Goal: Task Accomplishment & Management: Manage account settings

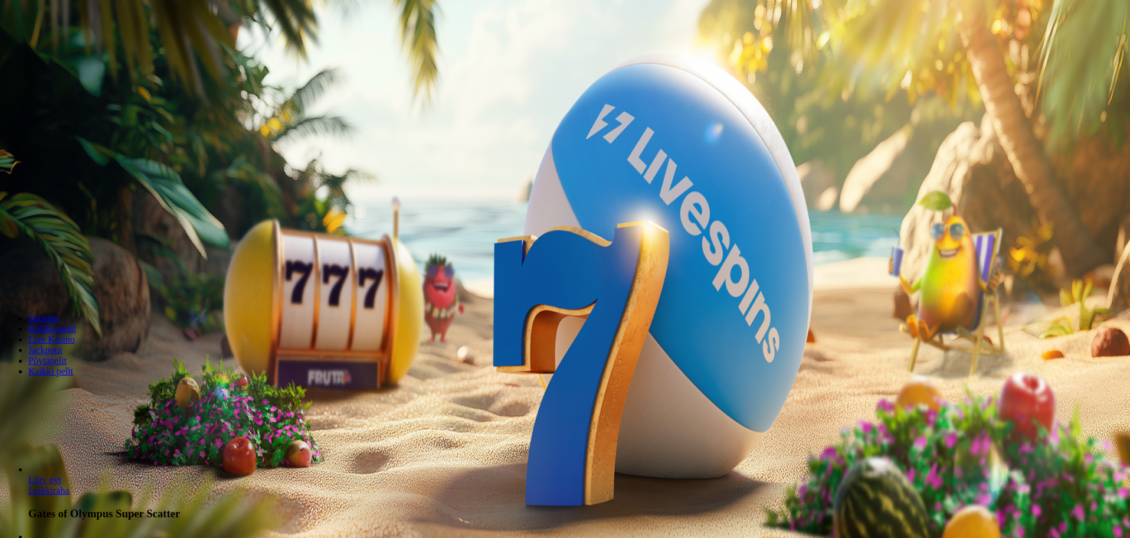
click at [67, 47] on span "Kirjaudu" at bounding box center [81, 42] width 29 height 9
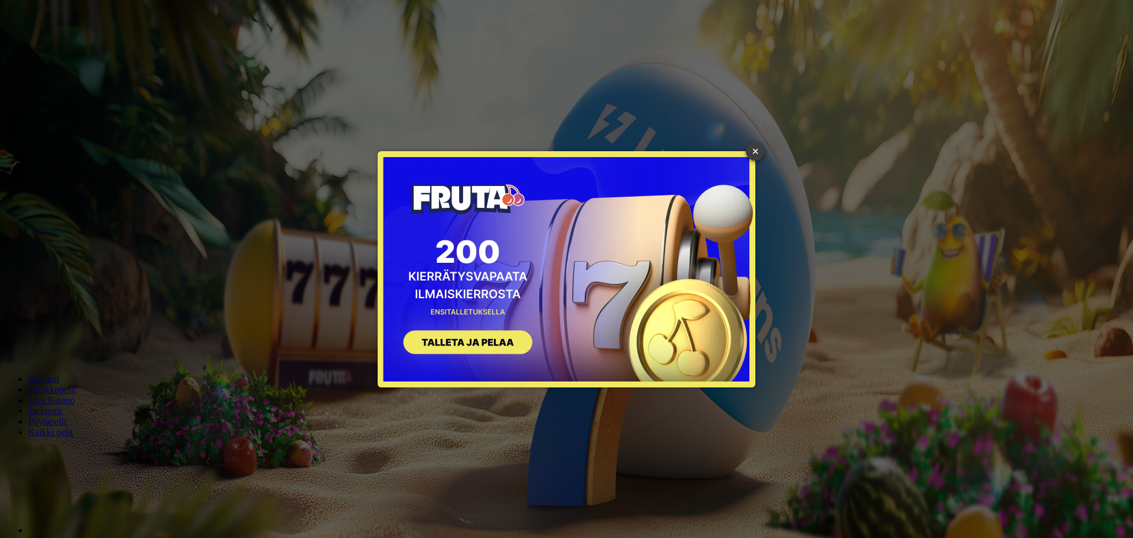
click at [758, 145] on link "×" at bounding box center [755, 151] width 19 height 19
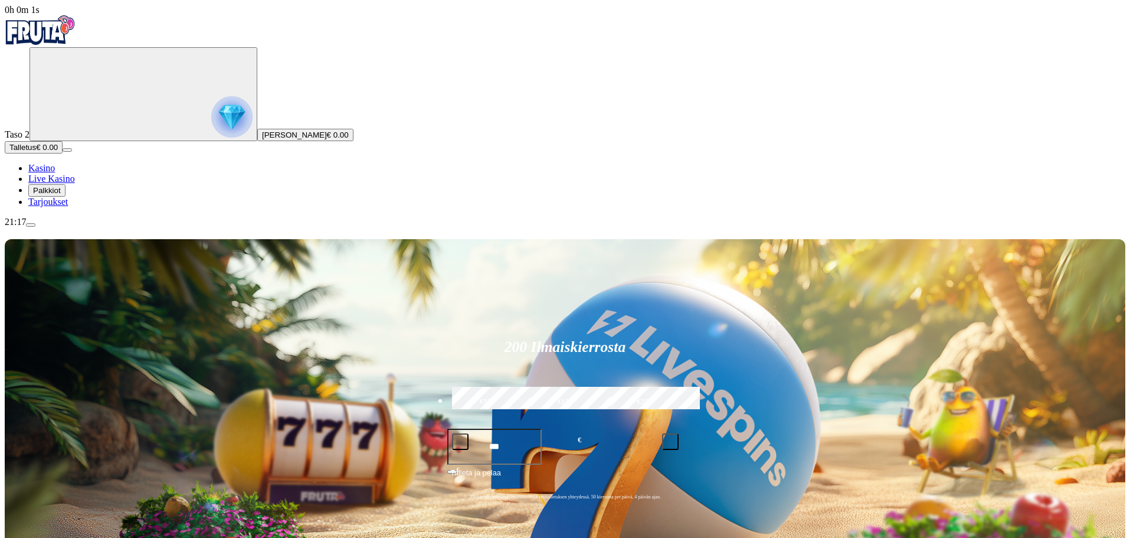
click at [61, 195] on span "Palkkiot" at bounding box center [47, 190] width 28 height 9
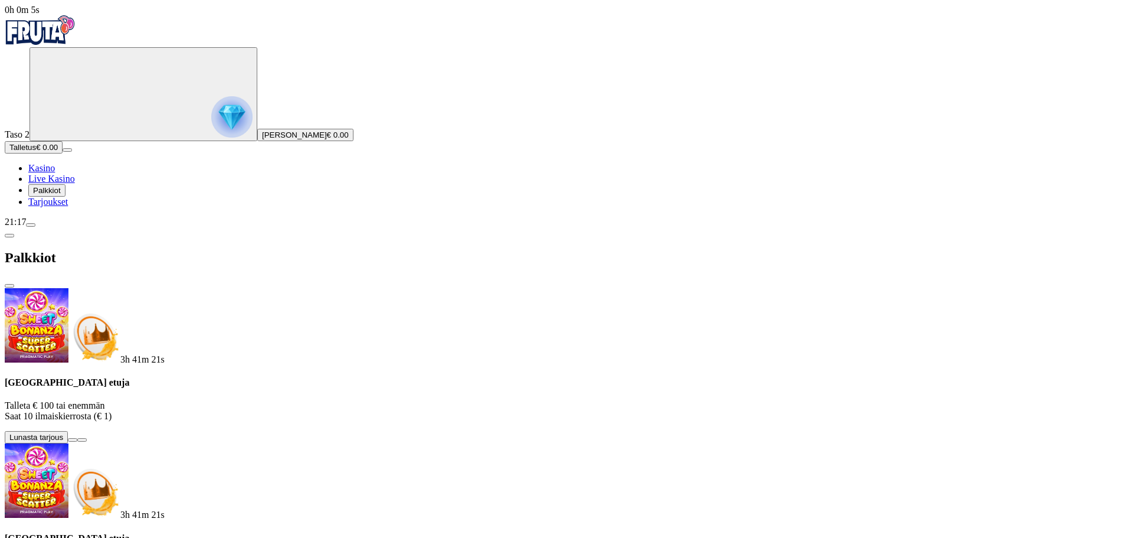
click at [68, 207] on span "Tarjoukset" at bounding box center [48, 202] width 40 height 10
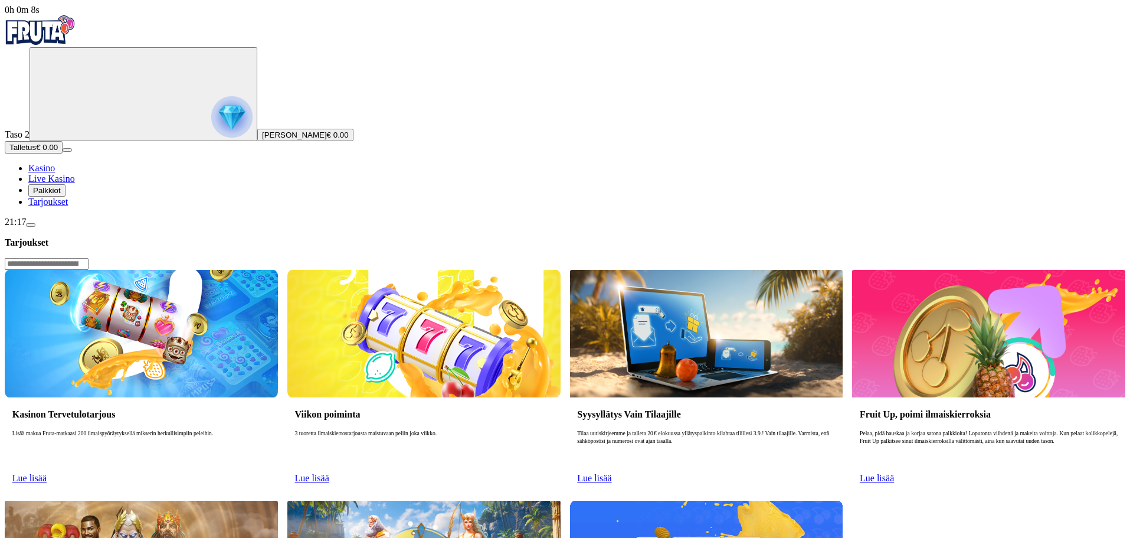
click at [47, 473] on link "Lue lisää" at bounding box center [29, 478] width 34 height 10
click at [47, 473] on span "Lue lisää" at bounding box center [29, 478] width 34 height 10
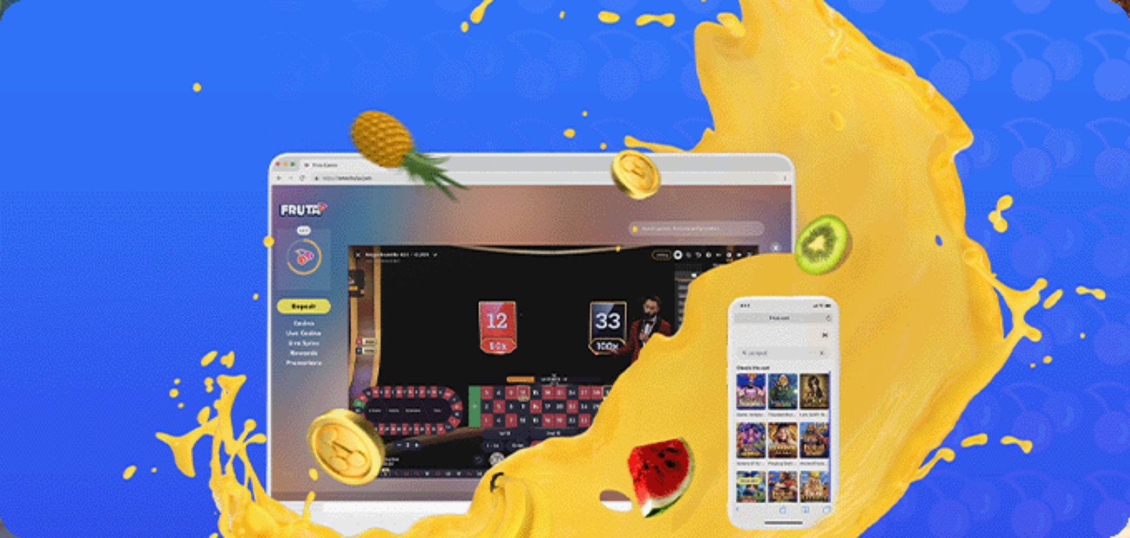
click at [39, 330] on span "Lue lisää" at bounding box center [22, 335] width 34 height 10
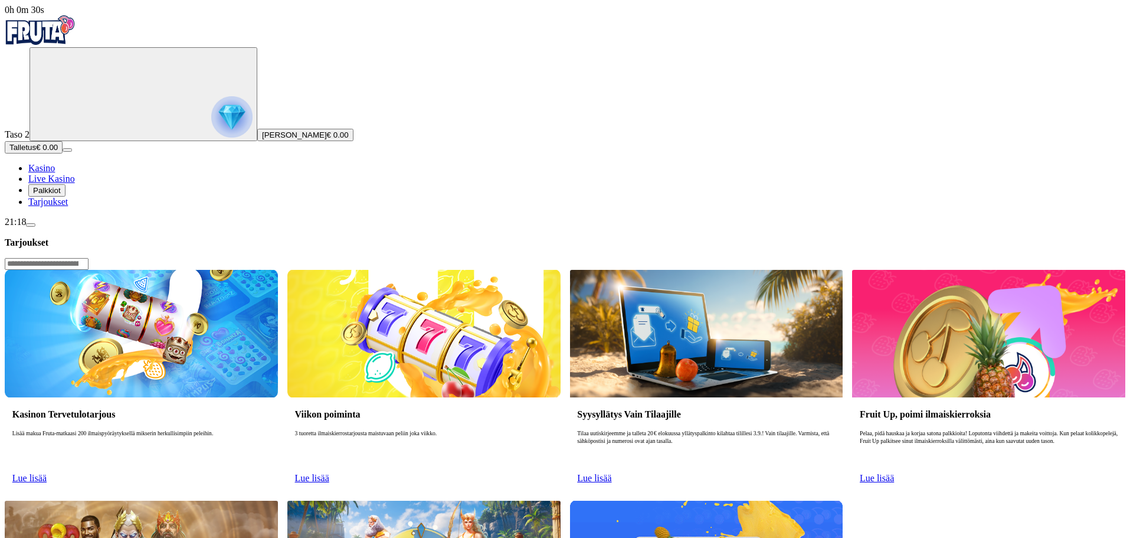
click at [47, 473] on span "Lue lisää" at bounding box center [29, 478] width 34 height 10
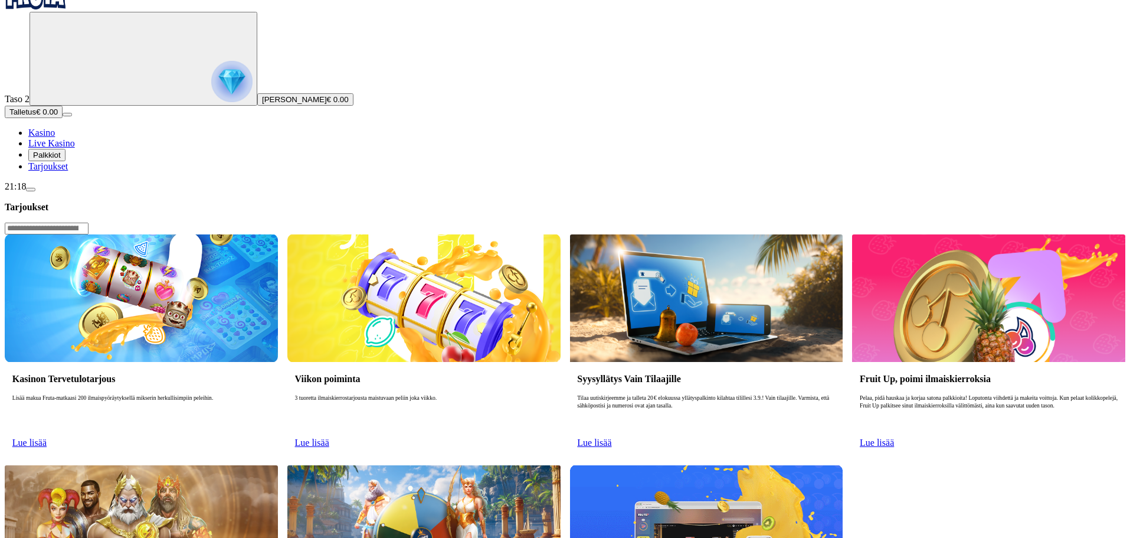
scroll to position [236, 0]
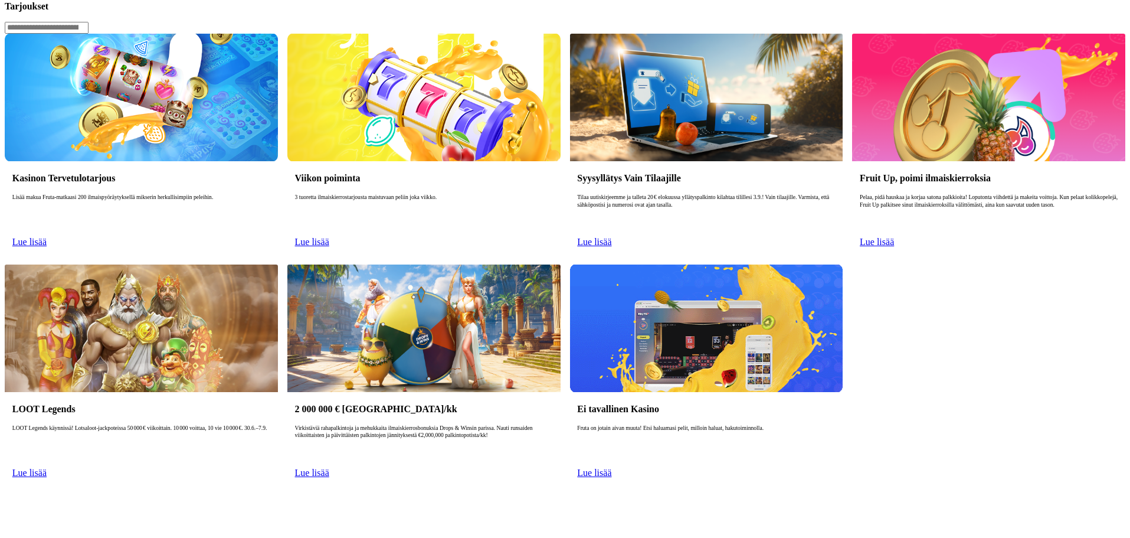
click at [47, 467] on span "Lue lisää" at bounding box center [29, 472] width 34 height 10
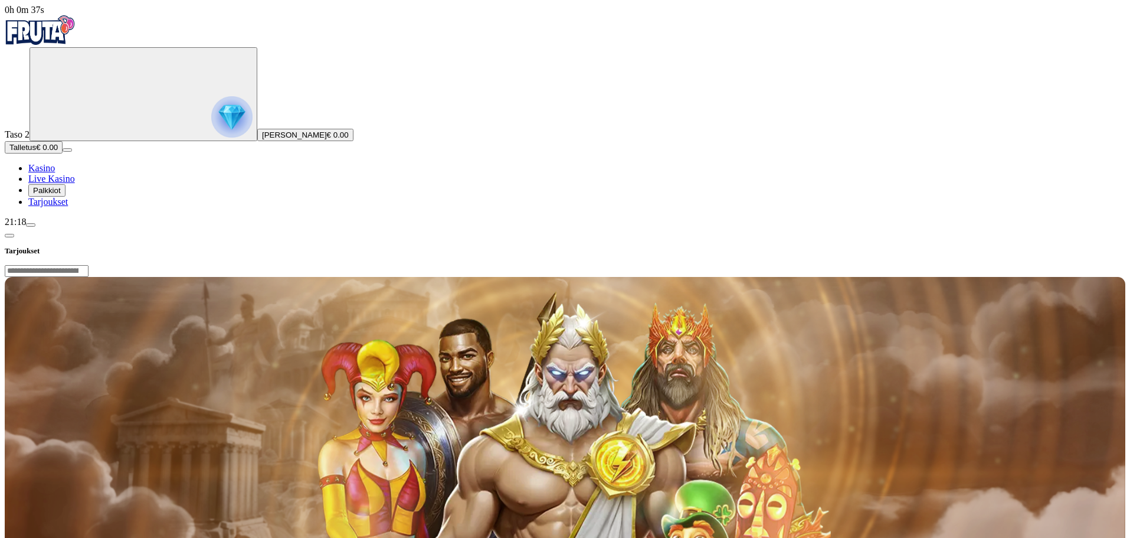
click at [9, 236] on span "chevron-left icon" at bounding box center [9, 236] width 0 height 0
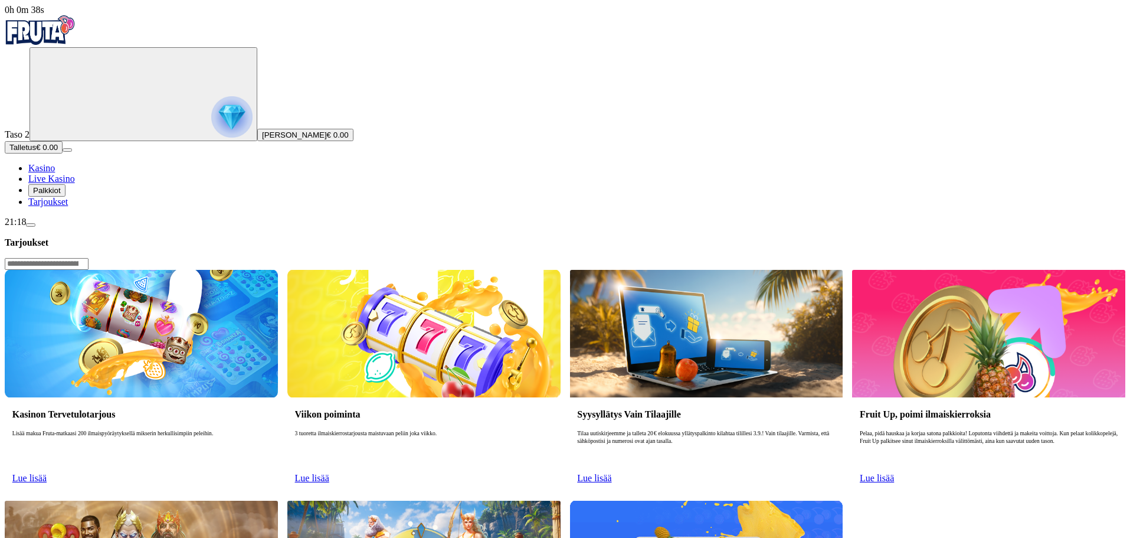
click at [47, 473] on span "Lue lisää" at bounding box center [29, 478] width 34 height 10
drag, startPoint x: 294, startPoint y: 169, endPoint x: 288, endPoint y: 184, distance: 15.9
click at [270, 408] on h3 "Kasinon Tervetulotarjous" at bounding box center [141, 413] width 258 height 11
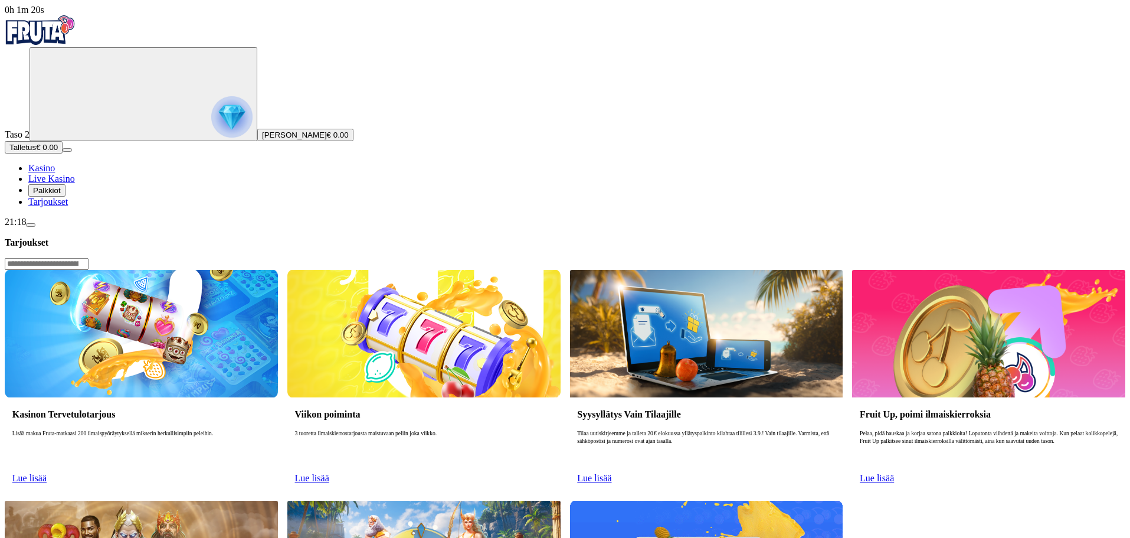
drag, startPoint x: 288, startPoint y: 184, endPoint x: 263, endPoint y: 202, distance: 31.3
click at [270, 430] on p "Lisää makua Fruta-matkaasi 200 ilmaispyöräytyksellä mikserin herkullisimpiin pe…" at bounding box center [141, 449] width 258 height 38
click at [260, 430] on p "Lisää makua Fruta-matkaasi 200 ilmaispyöräytyksellä mikserin herkullisimpiin pe…" at bounding box center [141, 449] width 258 height 38
drag, startPoint x: 254, startPoint y: 211, endPoint x: 236, endPoint y: 208, distance: 18.4
click at [253, 430] on p "Lisää makua Fruta-matkaasi 200 ilmaispyöräytyksellä mikserin herkullisimpiin pe…" at bounding box center [141, 449] width 258 height 38
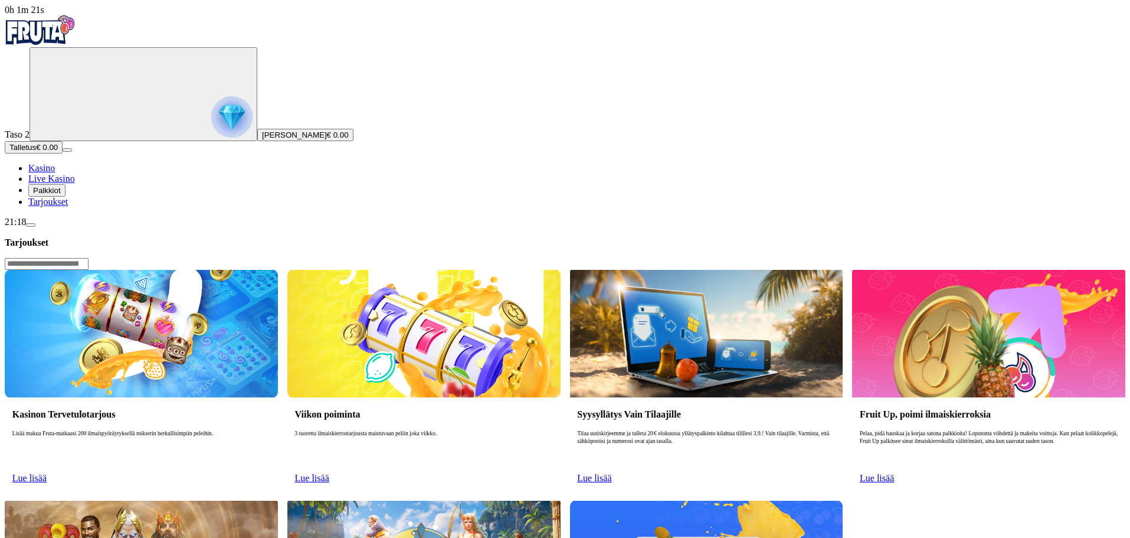
click at [235, 430] on p "Lisää makua Fruta-matkaasi 200 ilmaispyöräytyksellä mikserin herkullisimpiin pe…" at bounding box center [141, 449] width 258 height 38
drag, startPoint x: 222, startPoint y: 210, endPoint x: 238, endPoint y: 207, distance: 16.2
click at [222, 430] on p "Lisää makua Fruta-matkaasi 200 ilmaispyöräytyksellä mikserin herkullisimpiin pe…" at bounding box center [141, 449] width 258 height 38
drag, startPoint x: 238, startPoint y: 207, endPoint x: 252, endPoint y: 207, distance: 14.2
click at [252, 430] on p "Lisää makua Fruta-matkaasi 200 ilmaispyöräytyksellä mikserin herkullisimpiin pe…" at bounding box center [141, 449] width 258 height 38
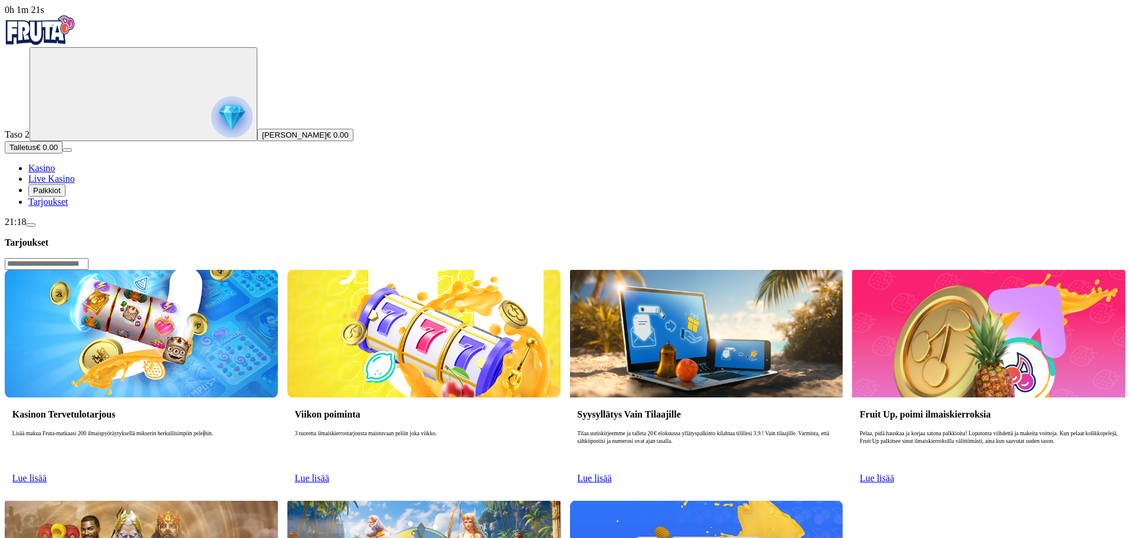
click at [270, 430] on p "Lisää makua Fruta-matkaasi 200 ilmaispyöräytyksellä mikserin herkullisimpiin pe…" at bounding box center [141, 449] width 258 height 38
click at [61, 195] on span "Palkkiot" at bounding box center [47, 190] width 28 height 9
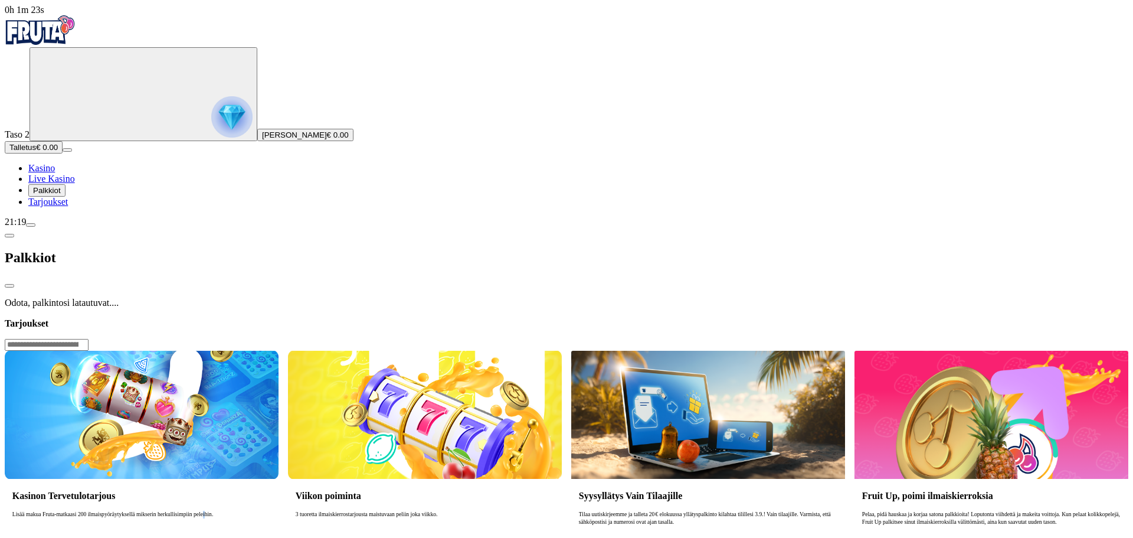
click at [68, 207] on span "Tarjoukset" at bounding box center [48, 202] width 40 height 10
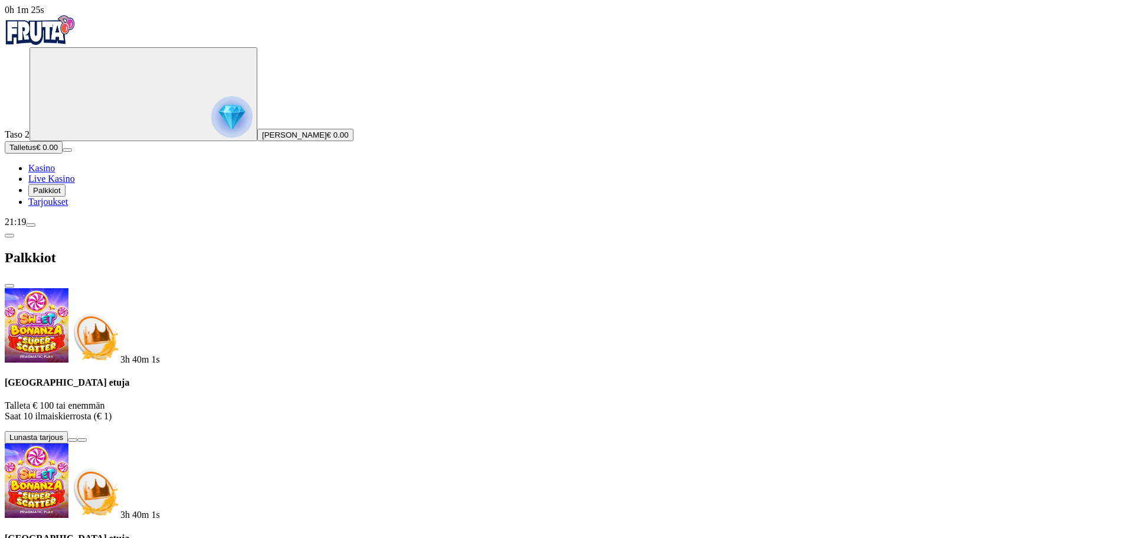
click at [68, 207] on span "Tarjoukset" at bounding box center [48, 202] width 40 height 10
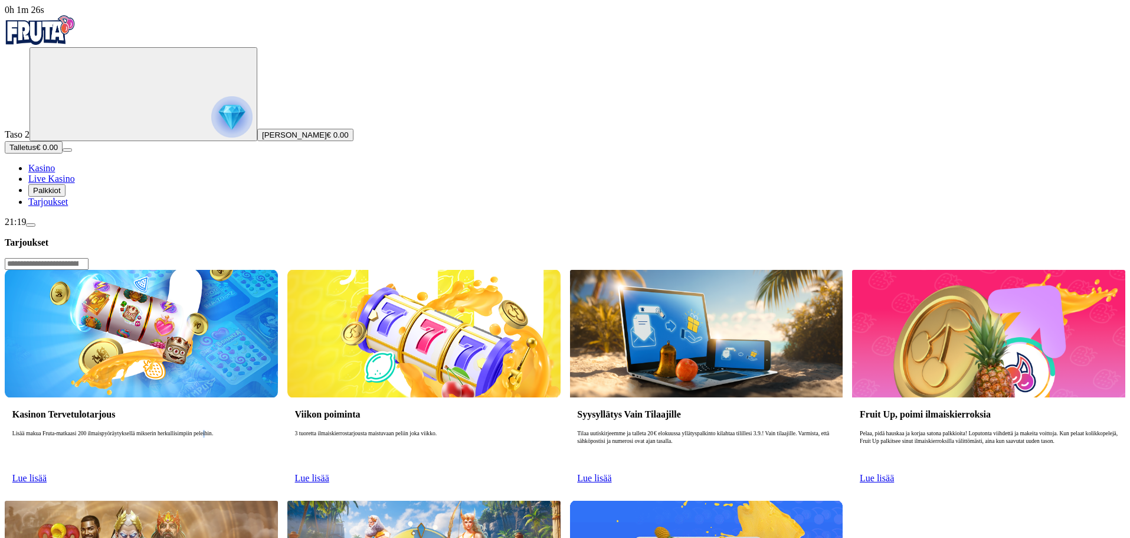
click at [329, 473] on link "Lue lisää" at bounding box center [312, 478] width 34 height 10
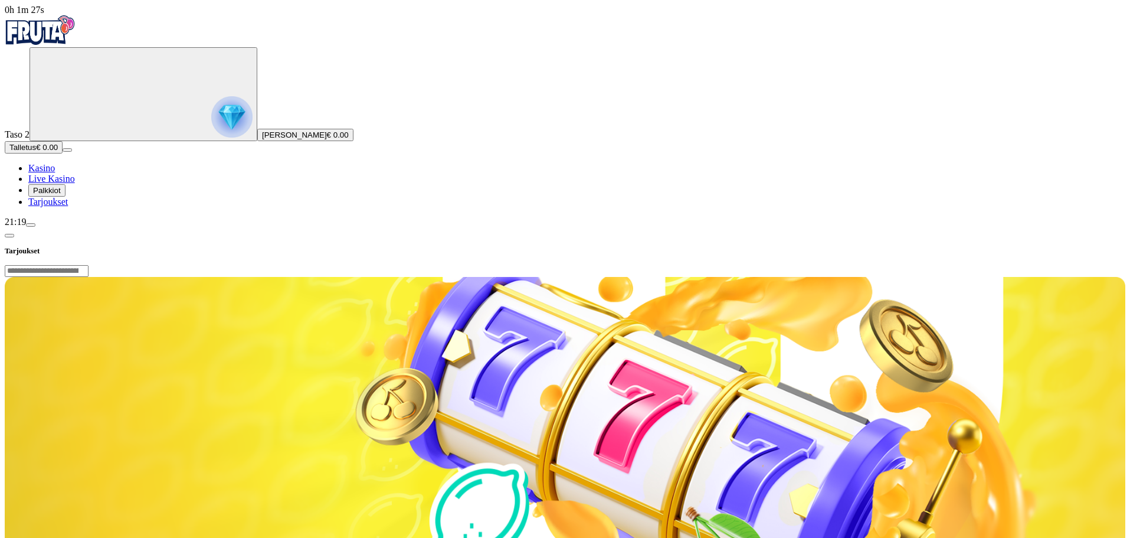
click at [9, 236] on span "chevron-left icon" at bounding box center [9, 236] width 0 height 0
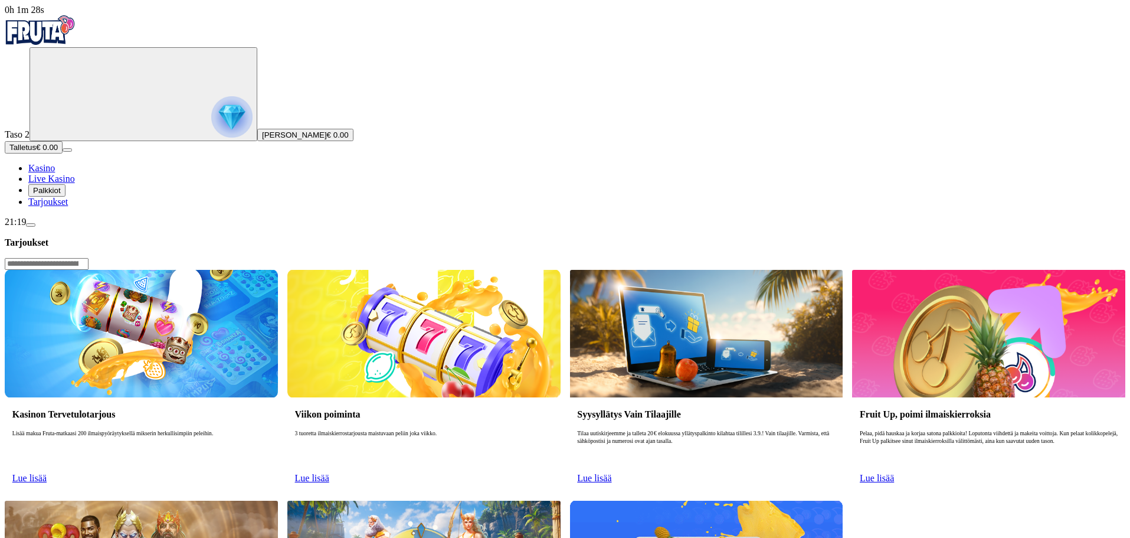
click at [611, 473] on link "Lue lisää" at bounding box center [594, 478] width 34 height 10
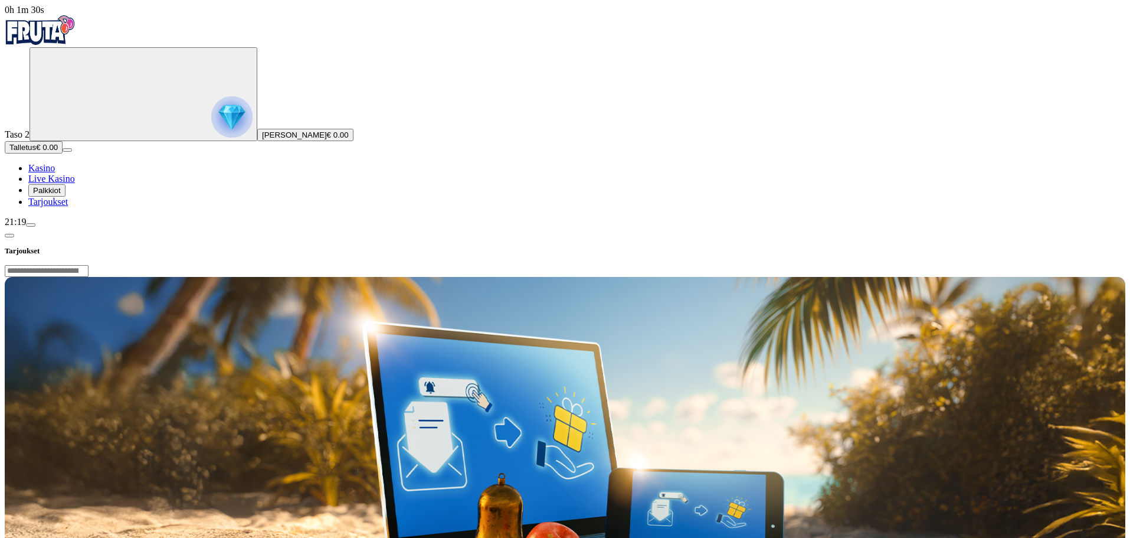
click at [9, 236] on span "chevron-left icon" at bounding box center [9, 236] width 0 height 0
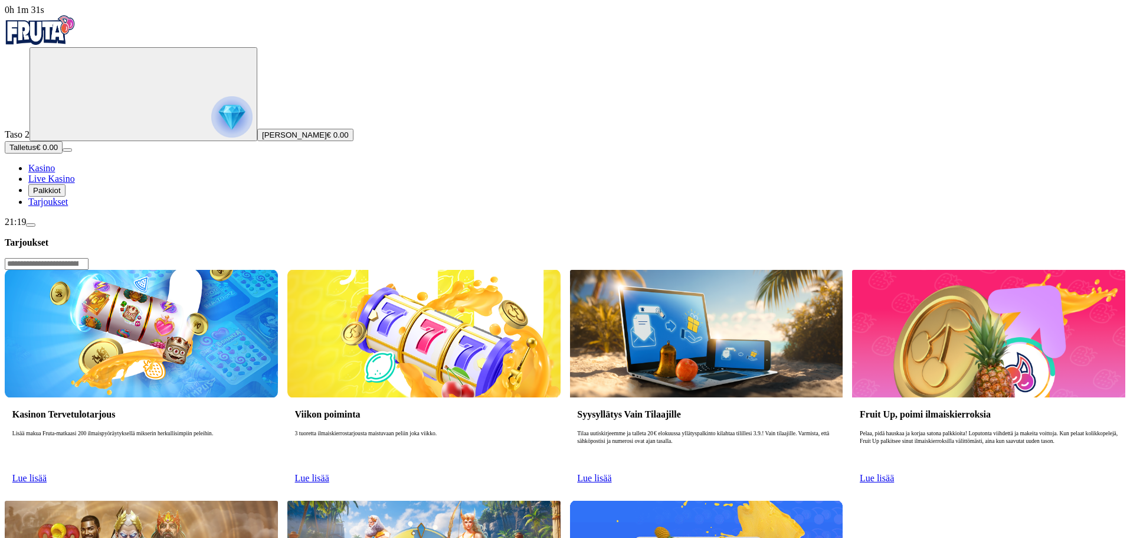
click at [47, 473] on span "Lue lisää" at bounding box center [29, 478] width 34 height 10
drag, startPoint x: 262, startPoint y: 162, endPoint x: 264, endPoint y: 169, distance: 6.9
click at [263, 397] on div "Kasinon Tervetulotarjous Lisää makua Fruta-matkaasi 200 ilmaispyöräytyksellä mi…" at bounding box center [141, 444] width 273 height 94
drag, startPoint x: 266, startPoint y: 172, endPoint x: 269, endPoint y: 178, distance: 6.1
click at [268, 408] on h3 "Kasinon Tervetulotarjous" at bounding box center [141, 413] width 258 height 11
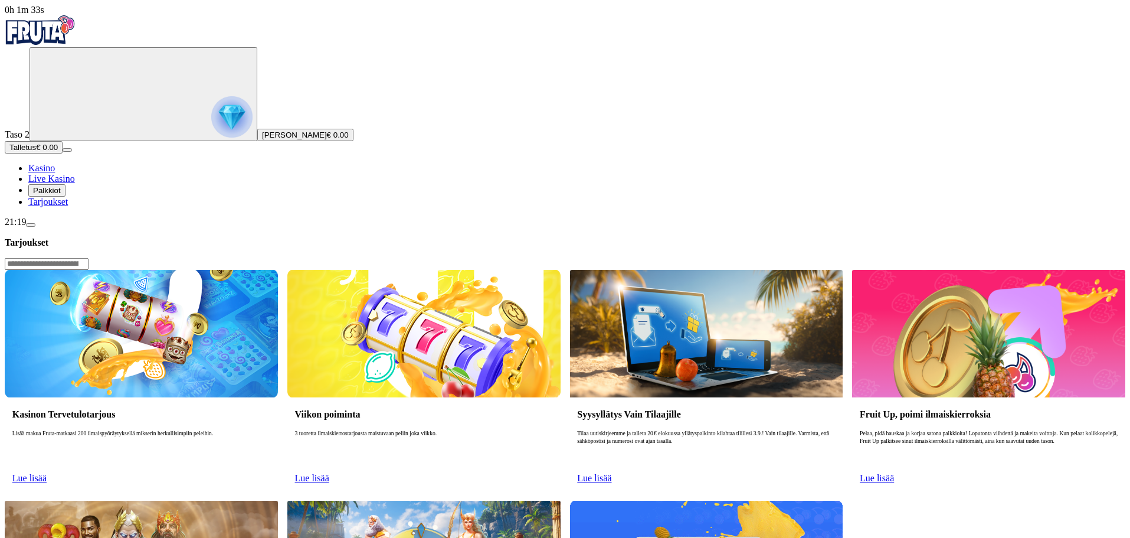
click at [47, 473] on link "Lue lisää" at bounding box center [29, 478] width 34 height 10
click at [68, 207] on span "Tarjoukset" at bounding box center [48, 202] width 40 height 10
click at [31, 225] on span "menu icon" at bounding box center [31, 225] width 0 height 0
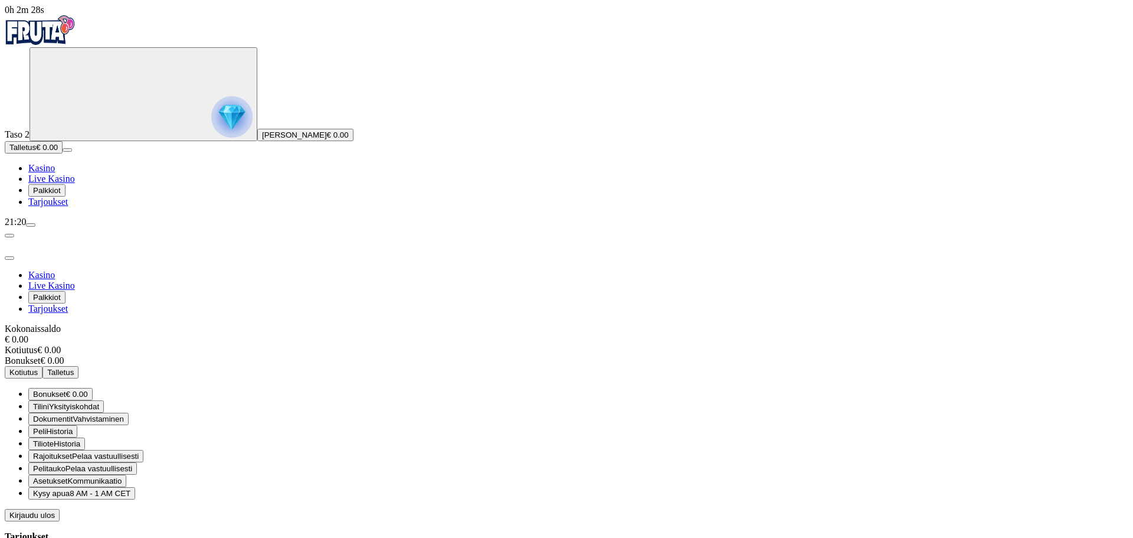
click at [130, 489] on span "8 AM - 1 AM CET" at bounding box center [100, 493] width 61 height 9
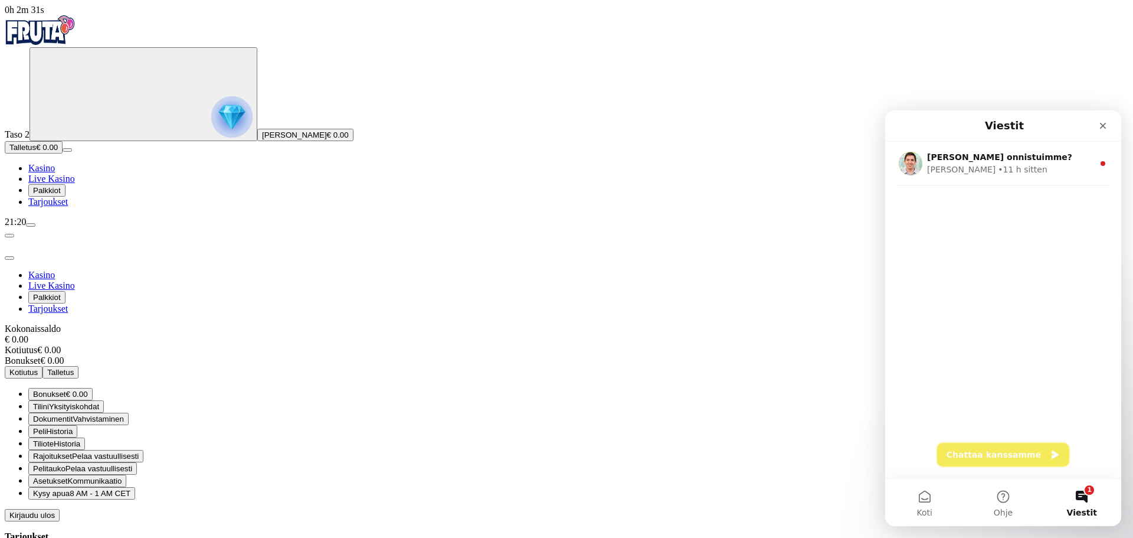
click at [1022, 462] on button "Chattaa kanssamme" at bounding box center [1003, 455] width 132 height 24
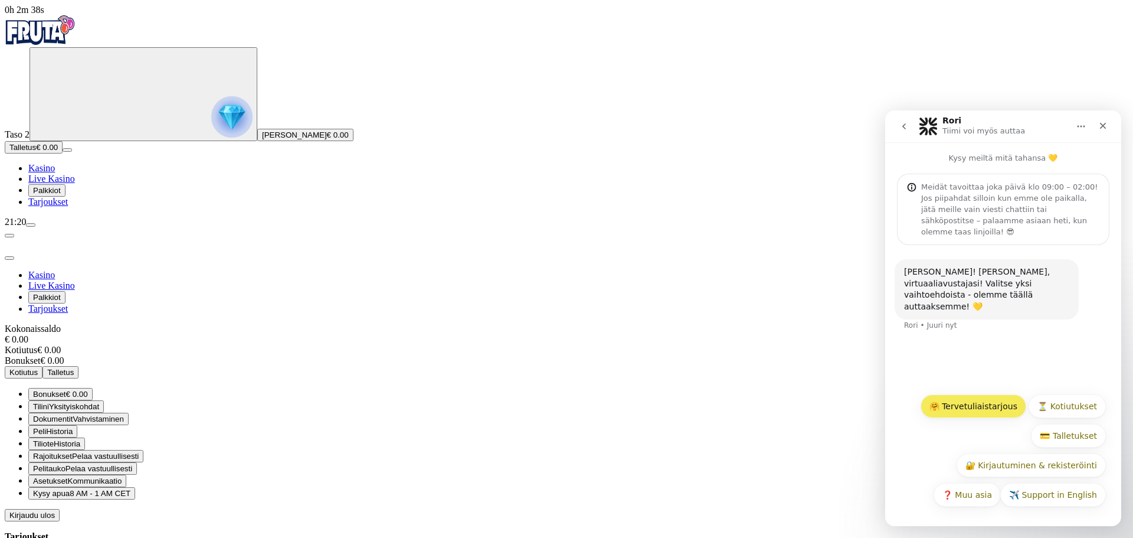
click at [999, 413] on button "🤗 Tervetuliaistarjous" at bounding box center [974, 406] width 106 height 24
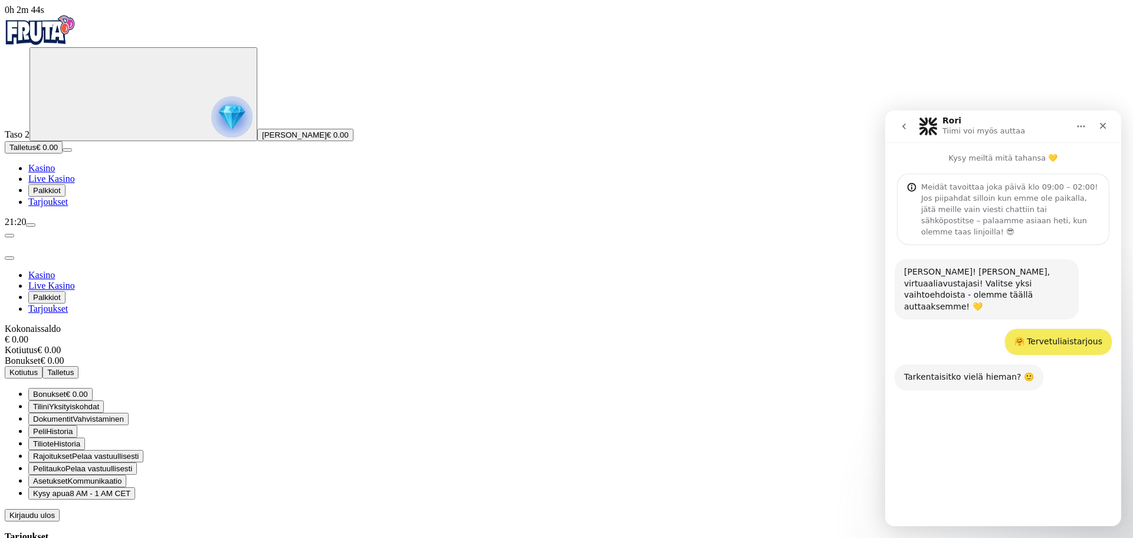
click at [1019, 467] on button "🕒 Milloin seuraavat kierrokset lisätään?" at bounding box center [1014, 465] width 184 height 24
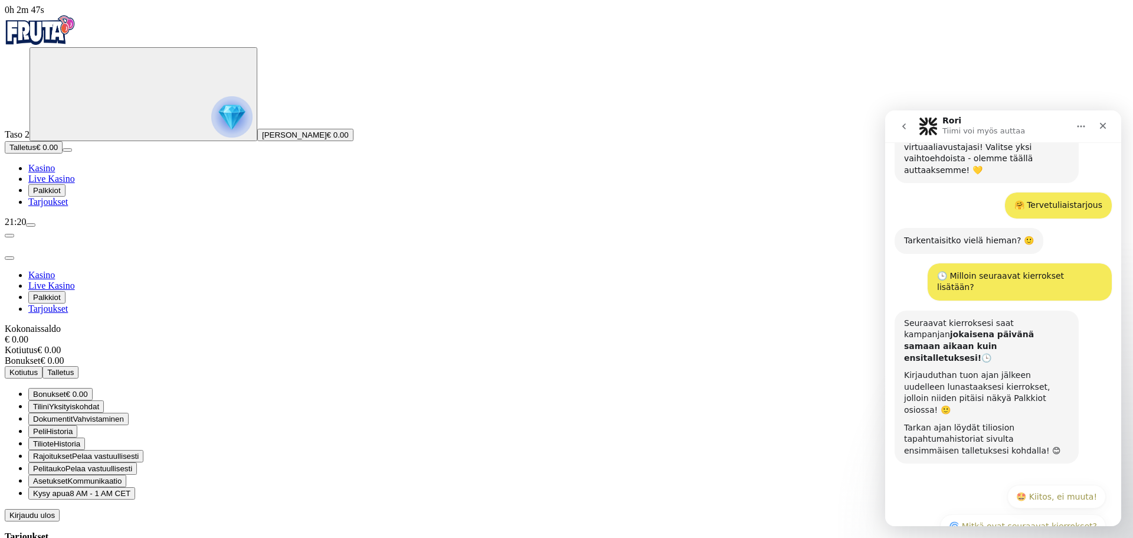
scroll to position [140, 0]
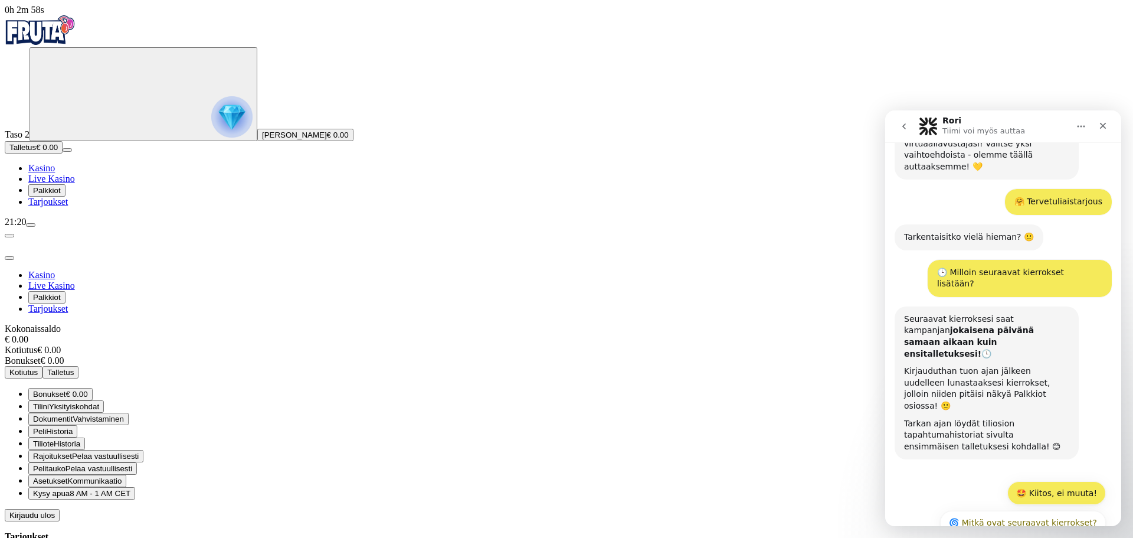
click at [1045, 481] on button "🤩 Kiitos, ei muuta!" at bounding box center [1057, 493] width 99 height 24
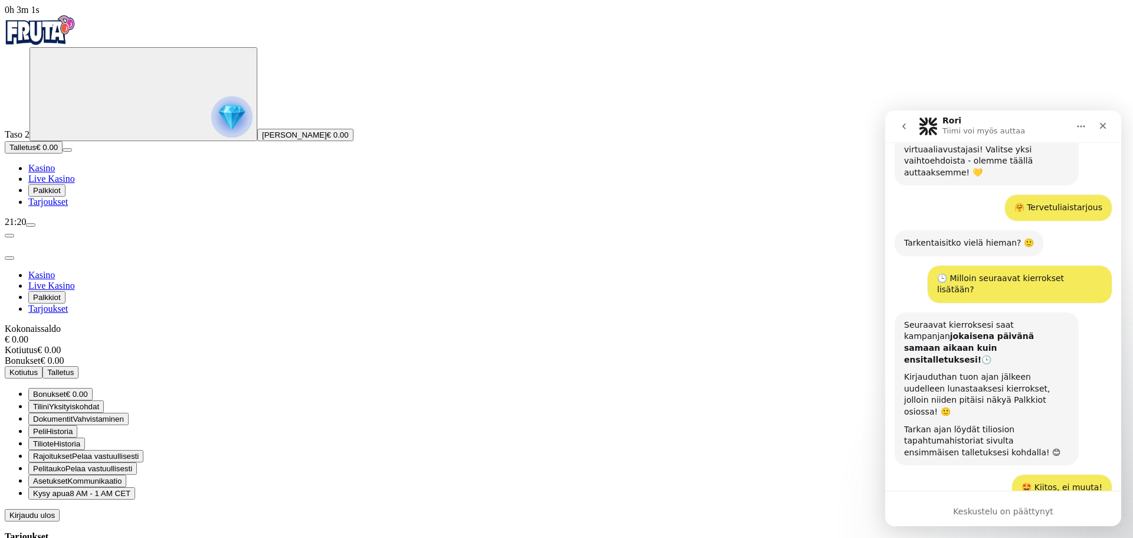
scroll to position [169, 0]
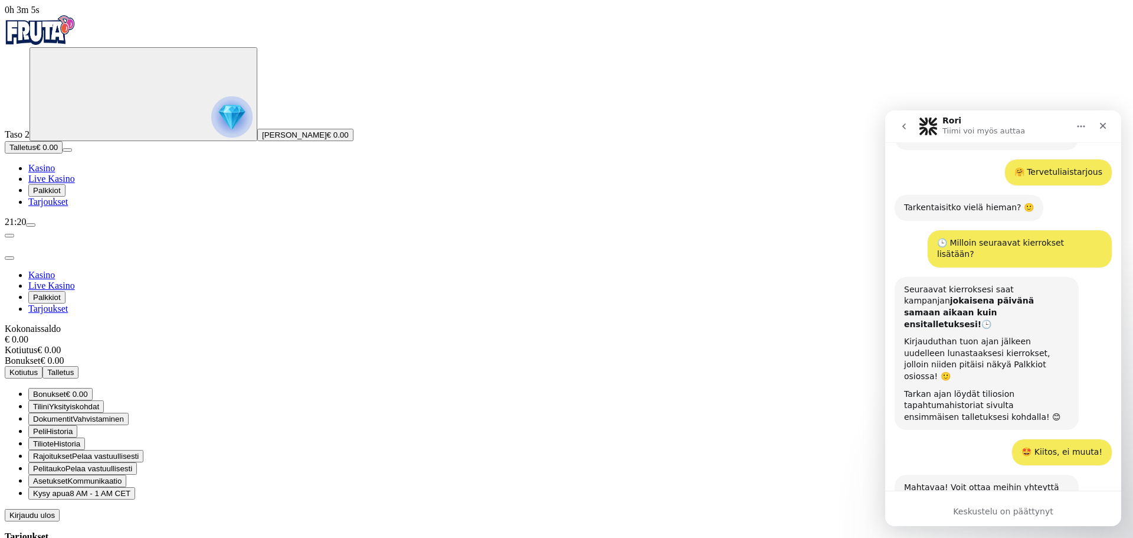
drag, startPoint x: 182, startPoint y: 267, endPoint x: 178, endPoint y: 281, distance: 14.9
click at [80, 439] on span "Tiliote Historia" at bounding box center [56, 443] width 47 height 9
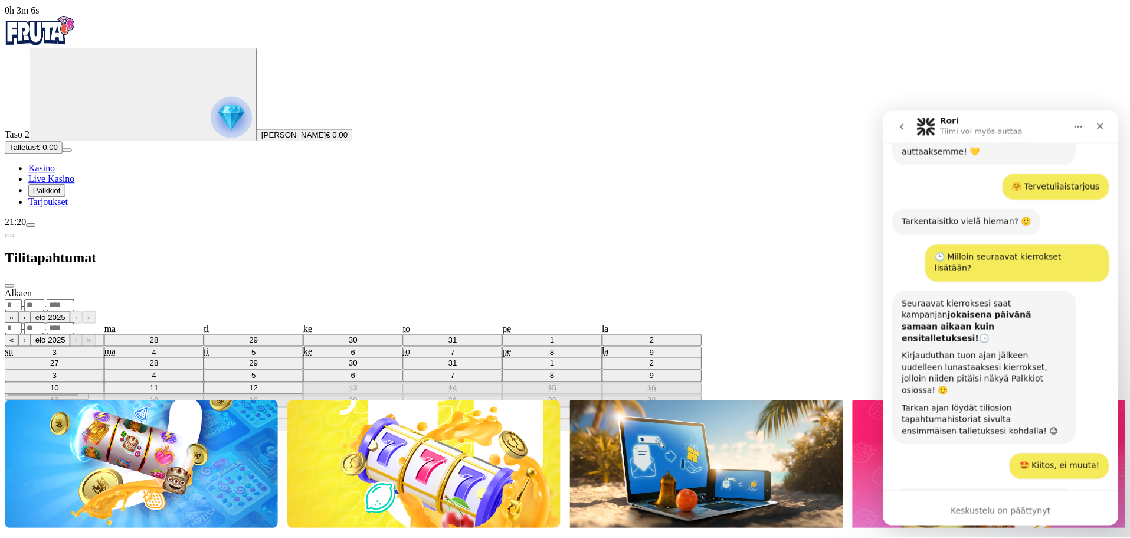
scroll to position [169, 0]
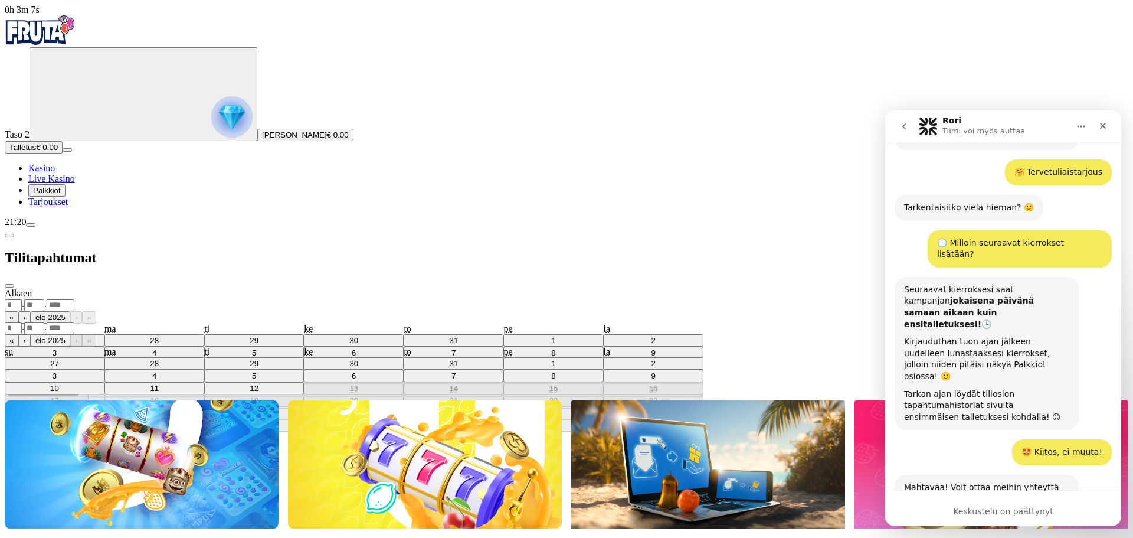
click at [238, 299] on div ". ." at bounding box center [567, 305] width 1124 height 12
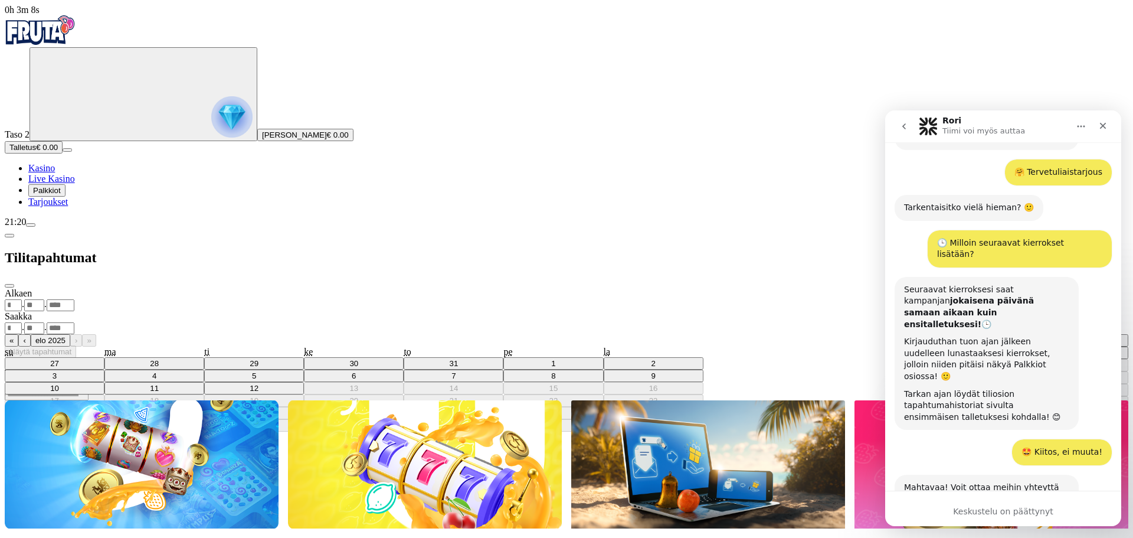
click at [1028, 348] on abbr "6" at bounding box center [1030, 352] width 4 height 9
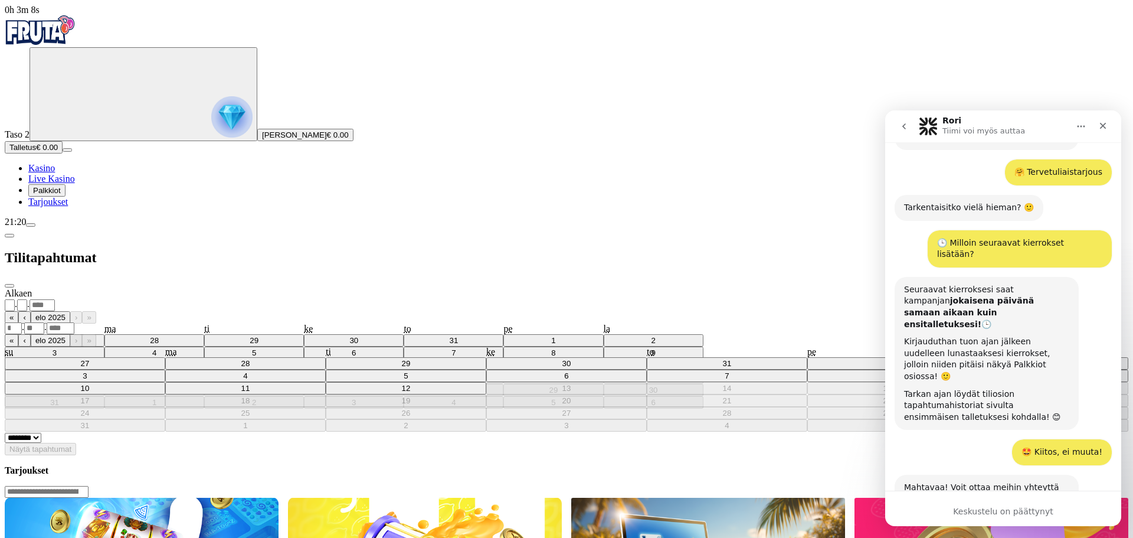
type input "*"
type input "****"
click at [219, 311] on div "Saakka . . « ‹ elo 2025 › » su ma ti ke to pe la 27 28 29 30 31 1 2 3 4 5 6 7 8…" at bounding box center [567, 371] width 1124 height 120
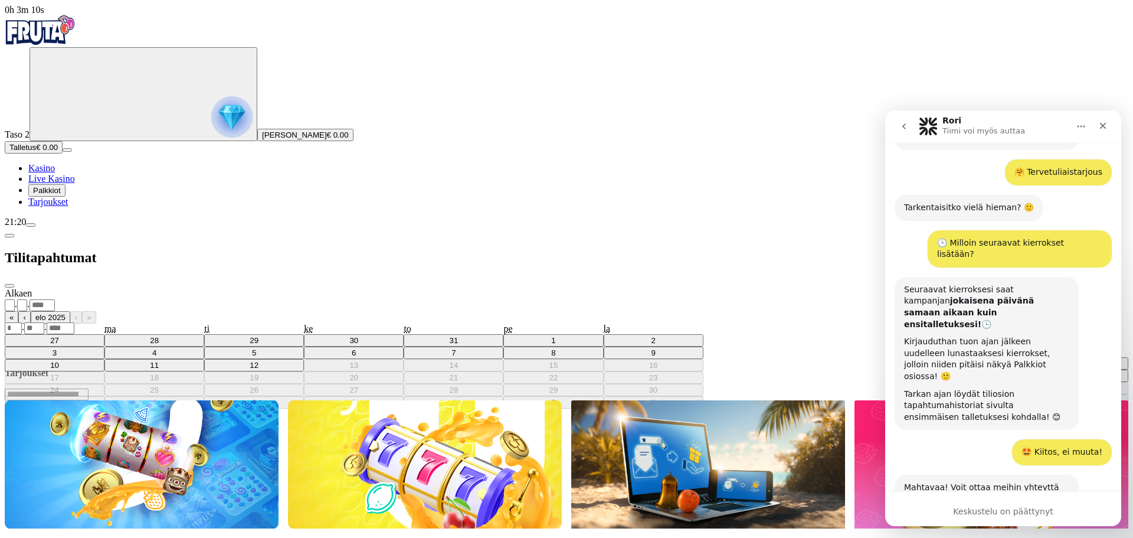
click at [1028, 371] on abbr "6" at bounding box center [1030, 375] width 4 height 9
type input "*"
type input "****"
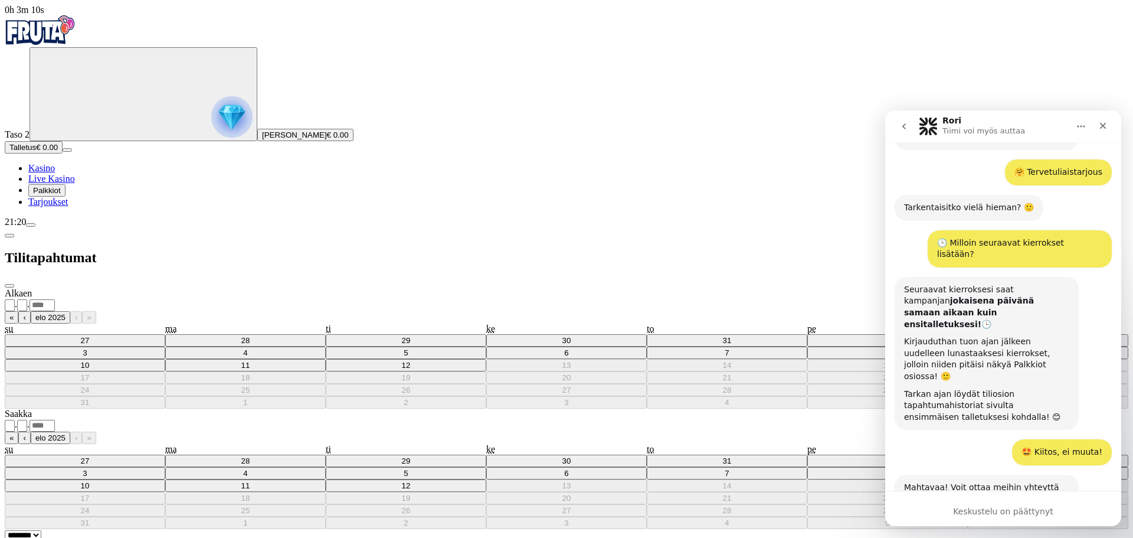
click at [71, 537] on span "Näytä tapahtumat" at bounding box center [40, 546] width 62 height 9
click at [257, 419] on div "**********" at bounding box center [567, 425] width 1124 height 12
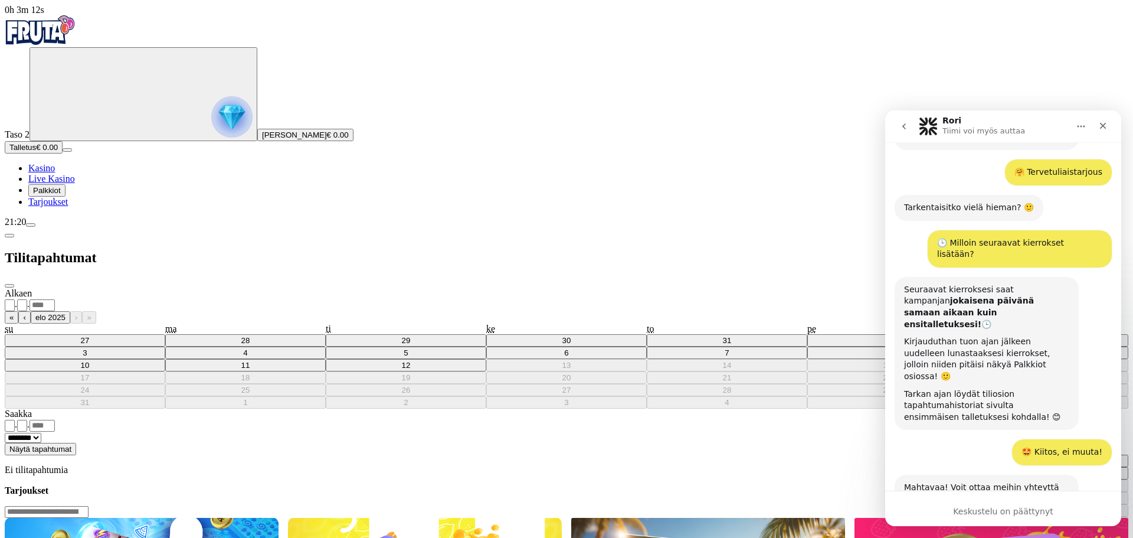
click at [997, 481] on abbr "12" at bounding box center [1001, 485] width 9 height 9
type input "**"
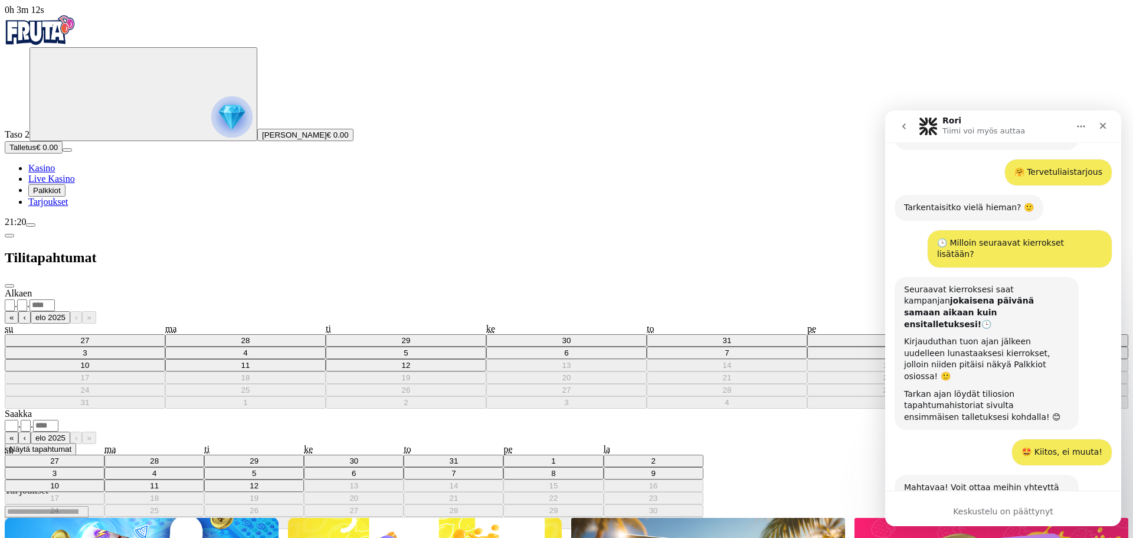
drag, startPoint x: 231, startPoint y: 155, endPoint x: 234, endPoint y: 161, distance: 6.4
click at [231, 288] on form "**********" at bounding box center [567, 371] width 1124 height 167
click at [71, 444] on span "Näytä tapahtumat" at bounding box center [40, 448] width 62 height 9
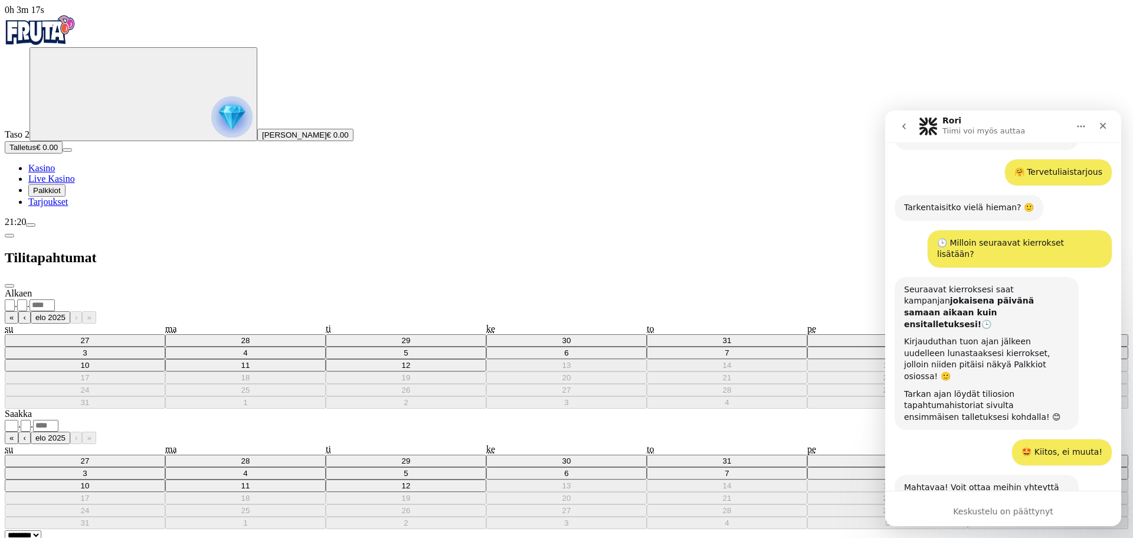
click at [9, 286] on span "close icon" at bounding box center [9, 286] width 0 height 0
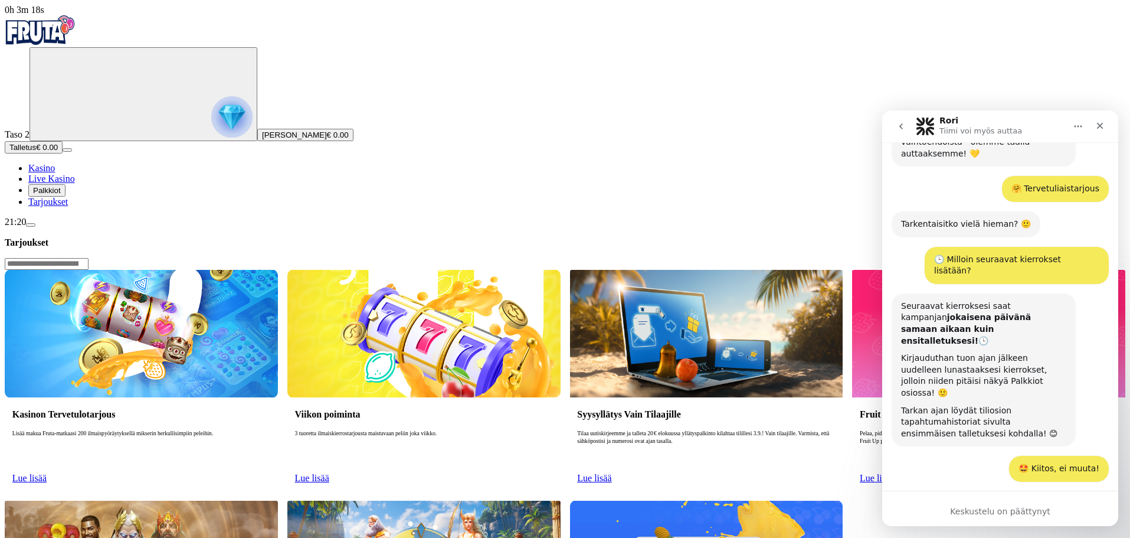
scroll to position [169, 0]
